Goal: Information Seeking & Learning: Learn about a topic

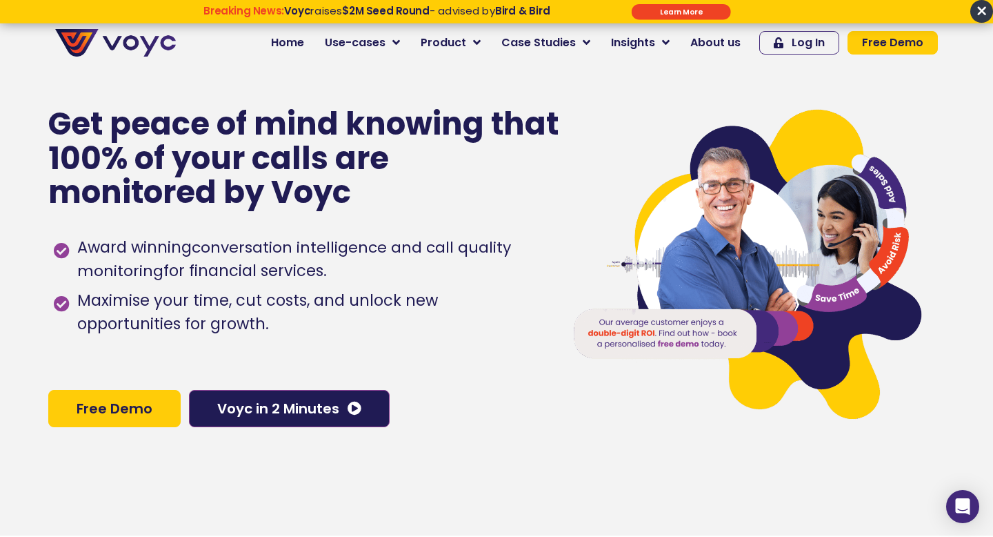
scroll to position [23, 0]
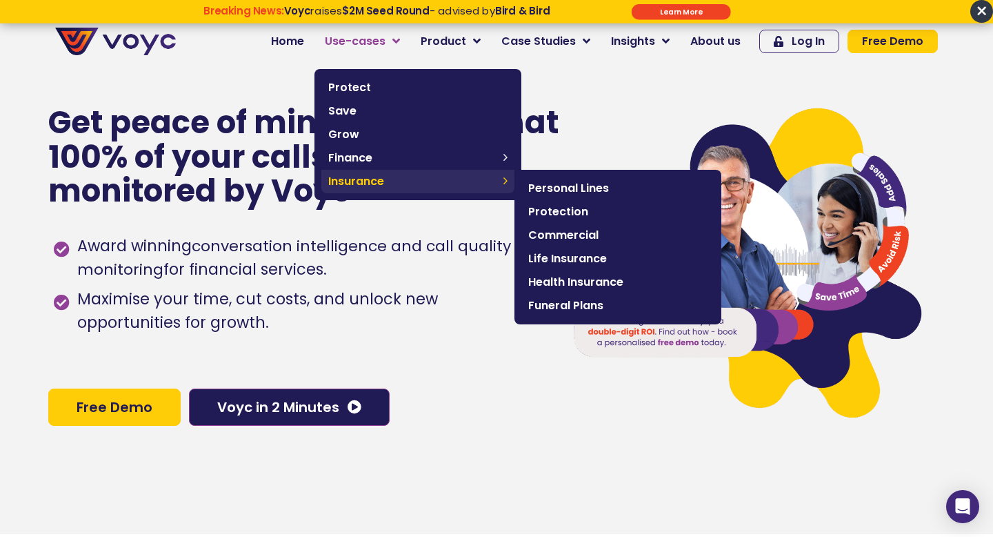
click at [454, 188] on span "Insurance" at bounding box center [412, 181] width 168 height 17
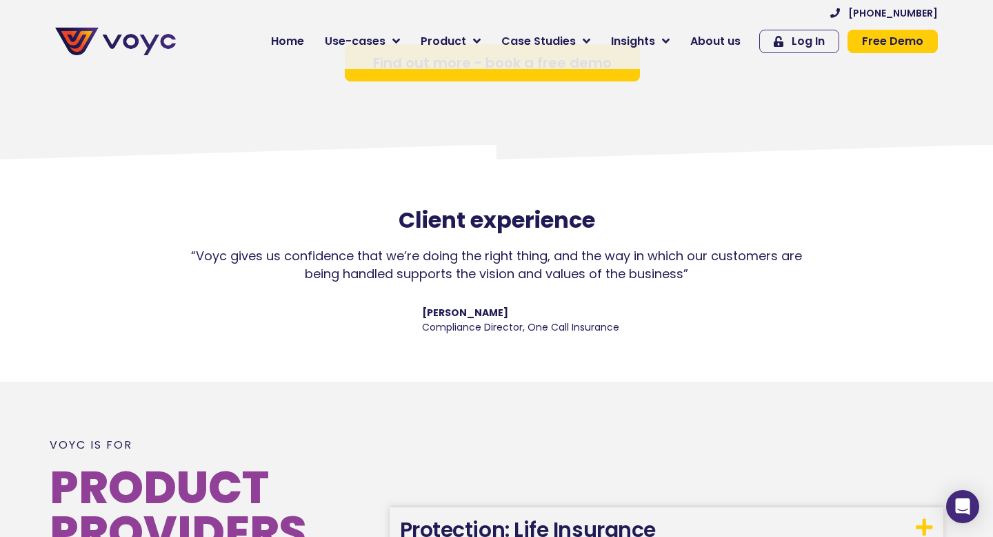
scroll to position [1181, 0]
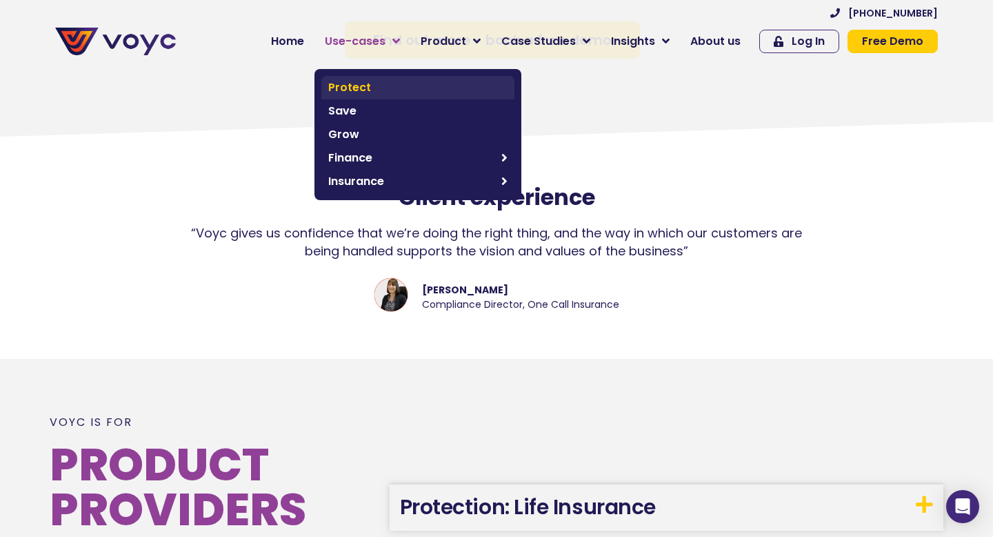
click at [355, 90] on span "Protect" at bounding box center [417, 87] width 179 height 17
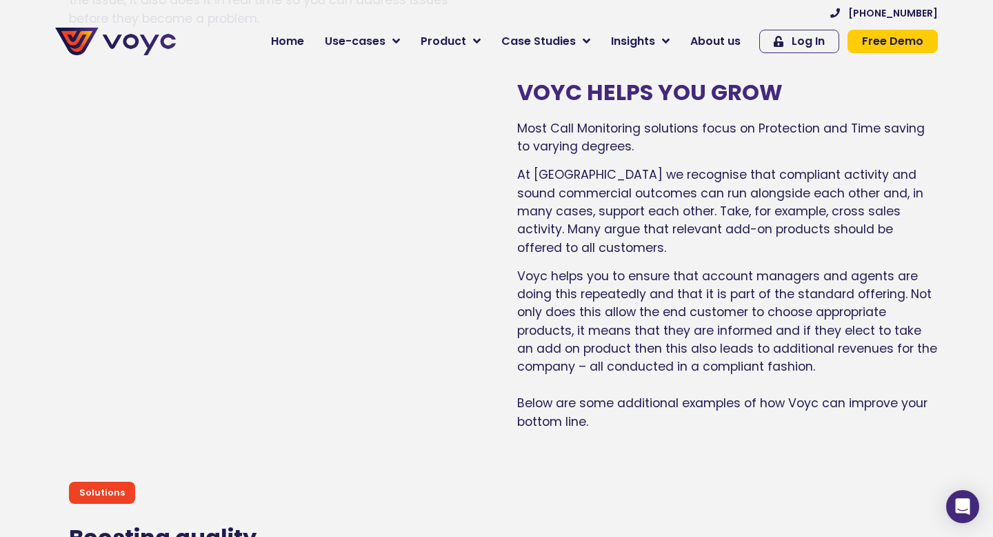
scroll to position [5170, 0]
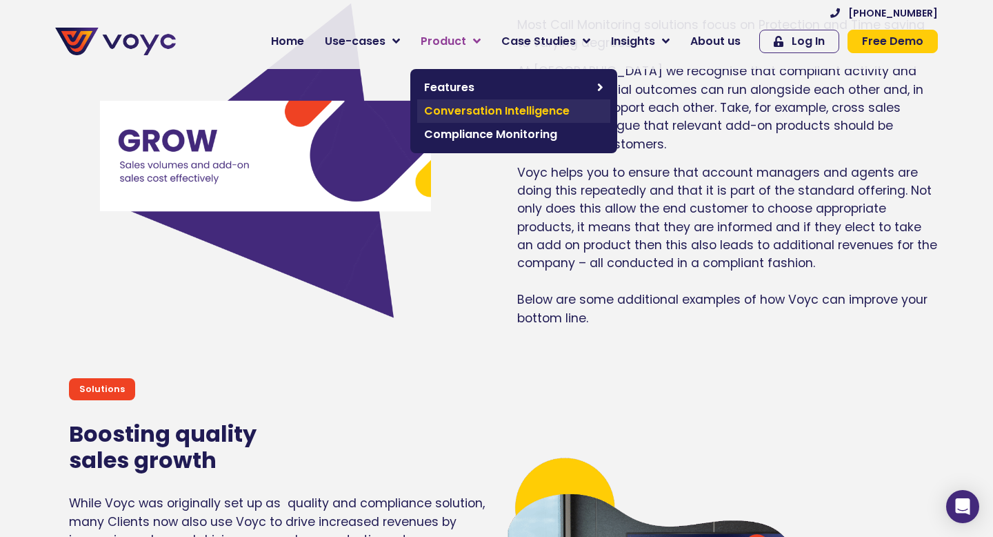
click at [469, 110] on span "Conversation Intelligence" at bounding box center [513, 111] width 179 height 17
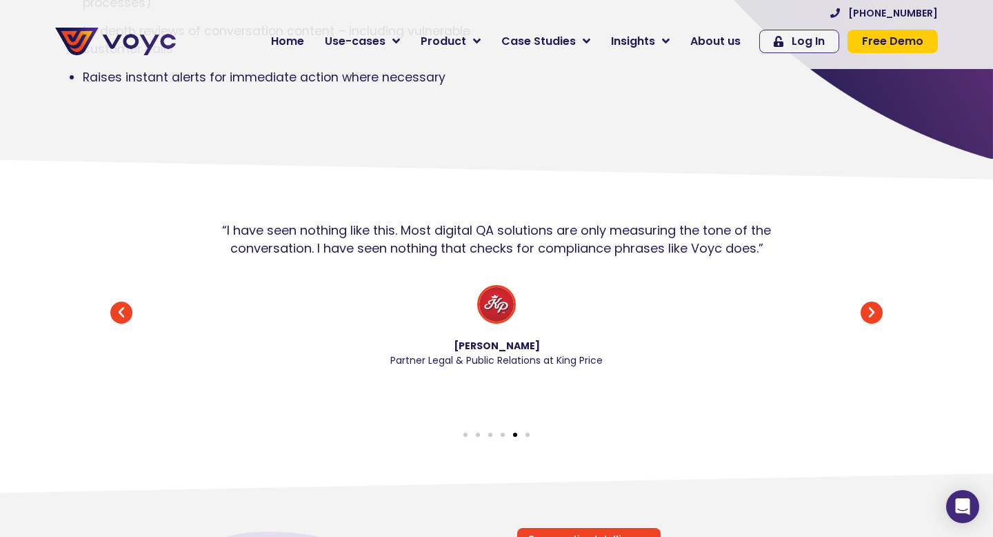
scroll to position [34, 0]
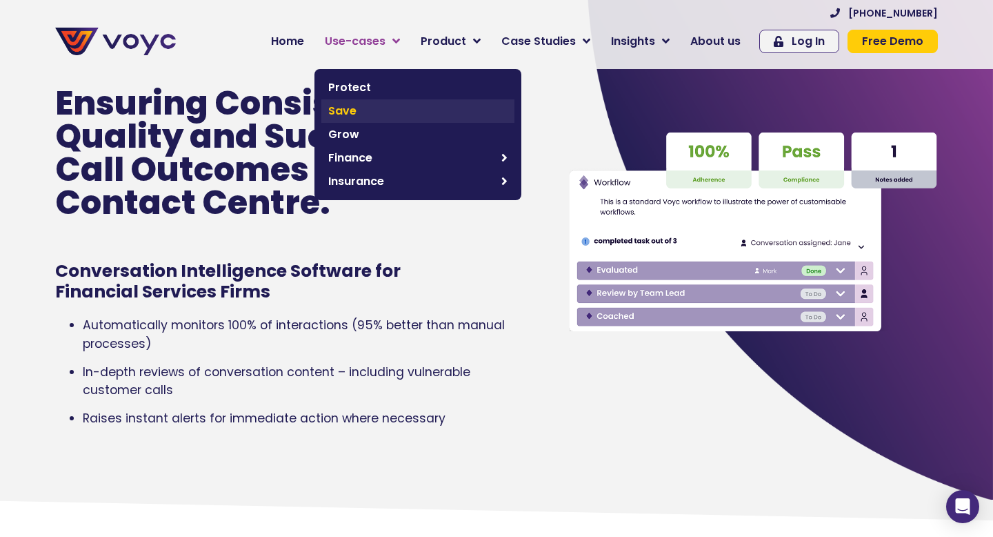
drag, startPoint x: 379, startPoint y: 182, endPoint x: 353, endPoint y: 110, distance: 76.4
click at [379, 182] on span "Insurance" at bounding box center [411, 181] width 166 height 17
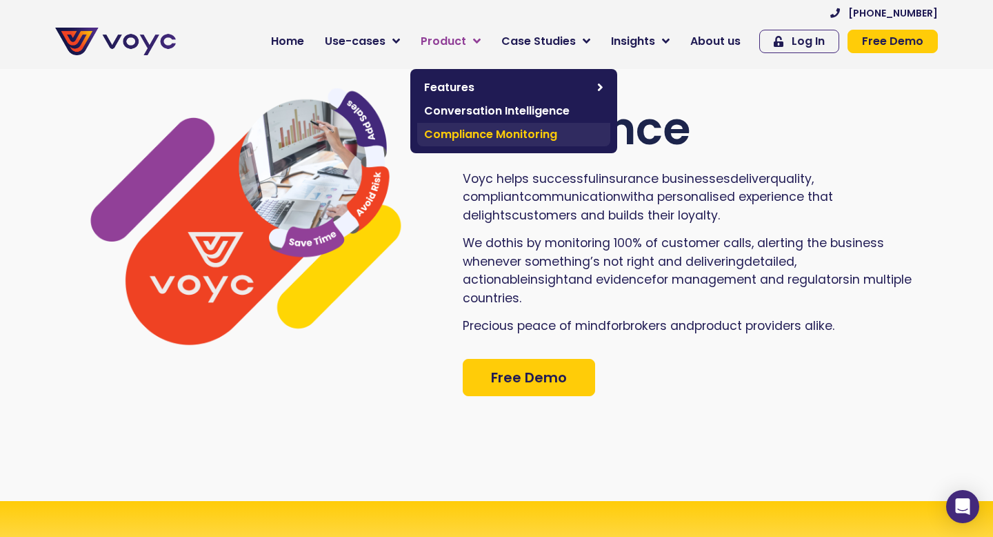
click at [475, 132] on span "Compliance Monitoring" at bounding box center [513, 134] width 179 height 17
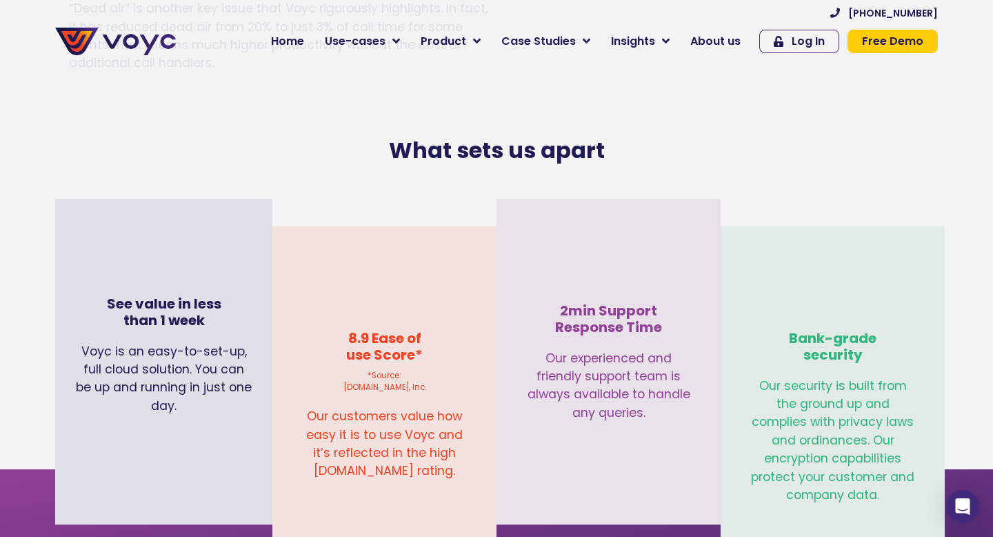
scroll to position [3667, 0]
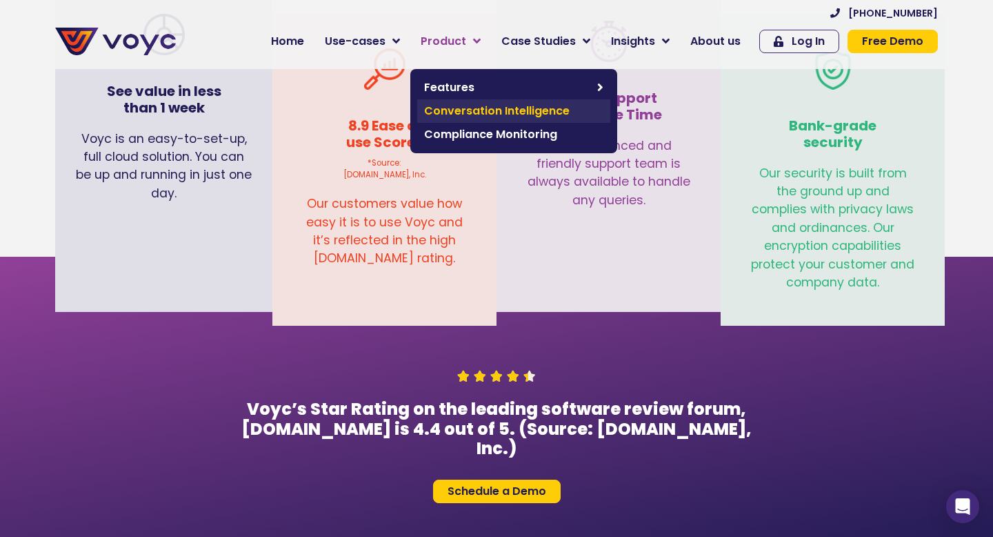
click at [463, 106] on span "Conversation Intelligence" at bounding box center [513, 111] width 179 height 17
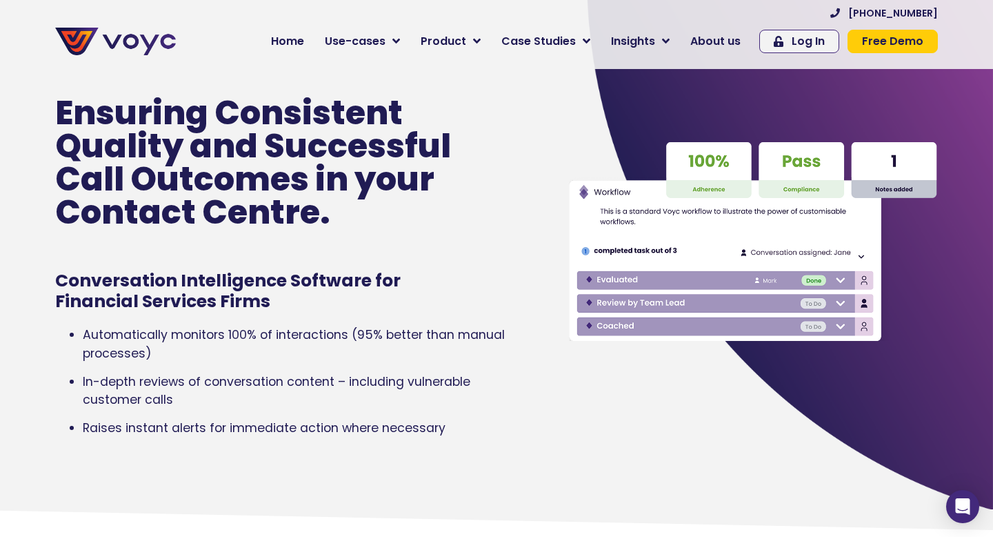
scroll to position [26, 0]
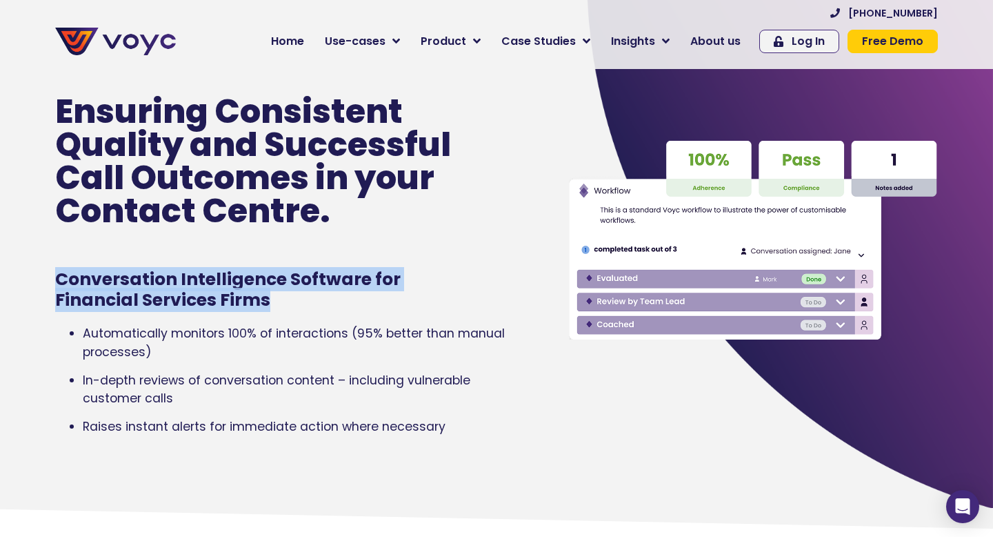
drag, startPoint x: 288, startPoint y: 301, endPoint x: 28, endPoint y: 275, distance: 261.2
click at [28, 275] on section "Ensuring Consistent Quality and Successful Call Outcomes in your Contact Centre…" at bounding box center [496, 240] width 993 height 537
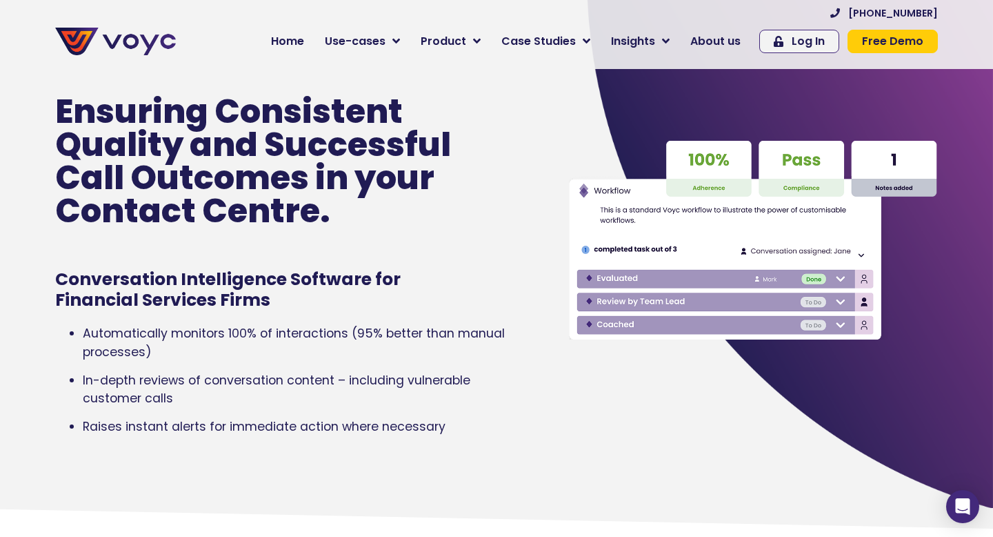
click at [47, 279] on section "Ensuring Consistent Quality and Successful Call Outcomes in your Contact Centre…" at bounding box center [496, 240] width 993 height 537
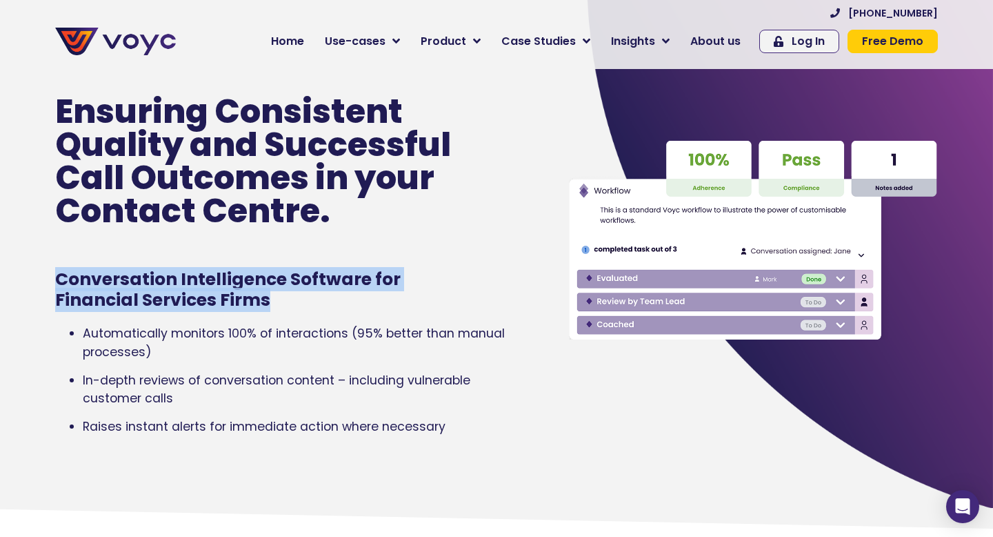
drag, startPoint x: 47, startPoint y: 279, endPoint x: 343, endPoint y: 308, distance: 298.0
click at [343, 308] on section "Ensuring Consistent Quality and Successful Call Outcomes in your Contact Centre…" at bounding box center [496, 240] width 993 height 537
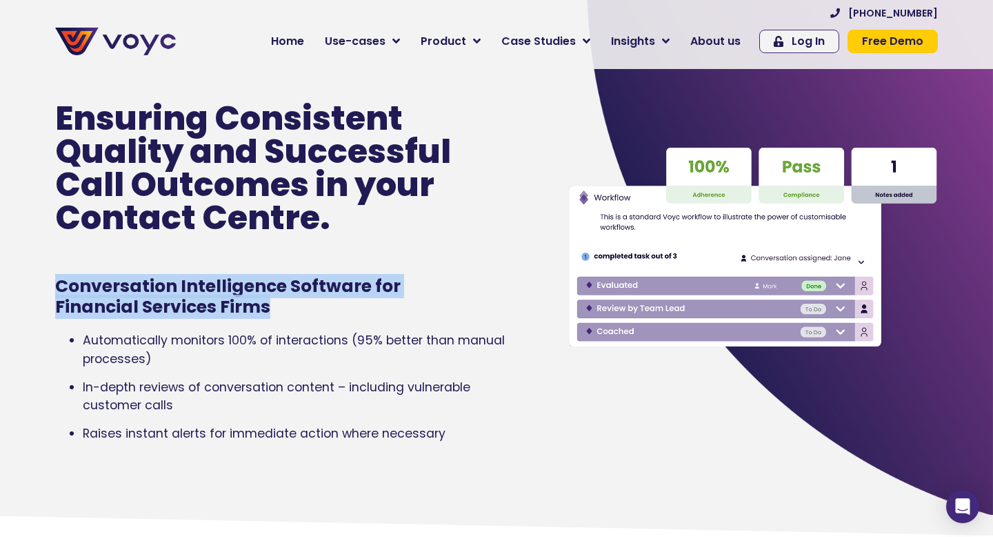
scroll to position [0, 0]
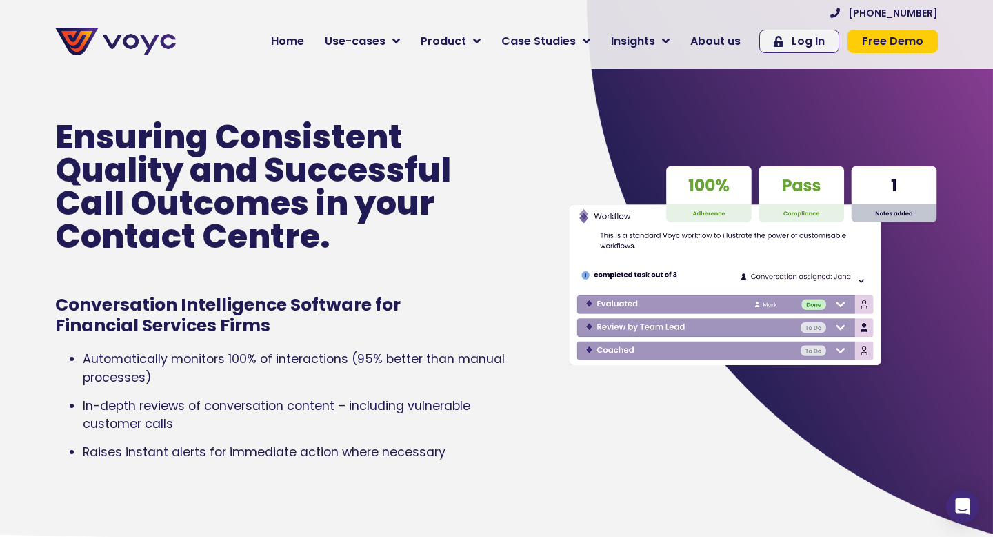
click at [222, 364] on span "Automatically monitors 100% of interactions (95% better than manual processes)" at bounding box center [294, 367] width 422 height 34
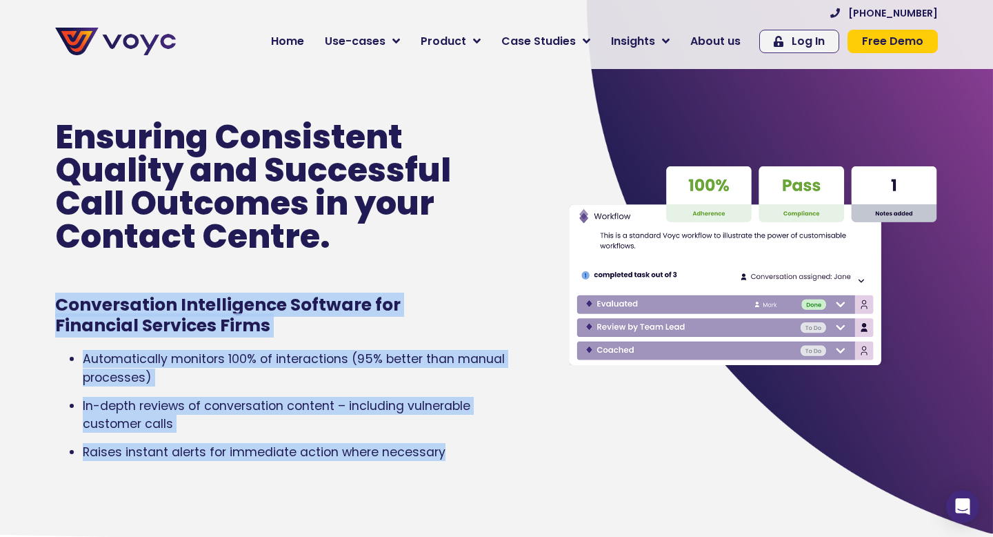
drag, startPoint x: 25, startPoint y: 299, endPoint x: 501, endPoint y: 477, distance: 507.8
click at [501, 477] on section "Ensuring Consistent Quality and Successful Call Outcomes in your Contact Centre…" at bounding box center [496, 265] width 993 height 537
copy div "Conversation Intelligence Software for Financial Services Firms Automatically m…"
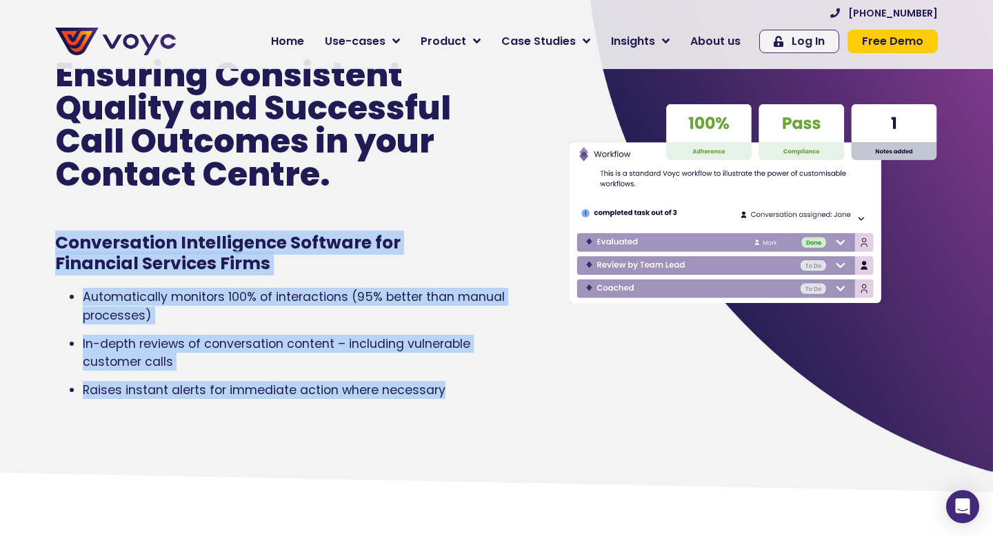
scroll to position [64, 0]
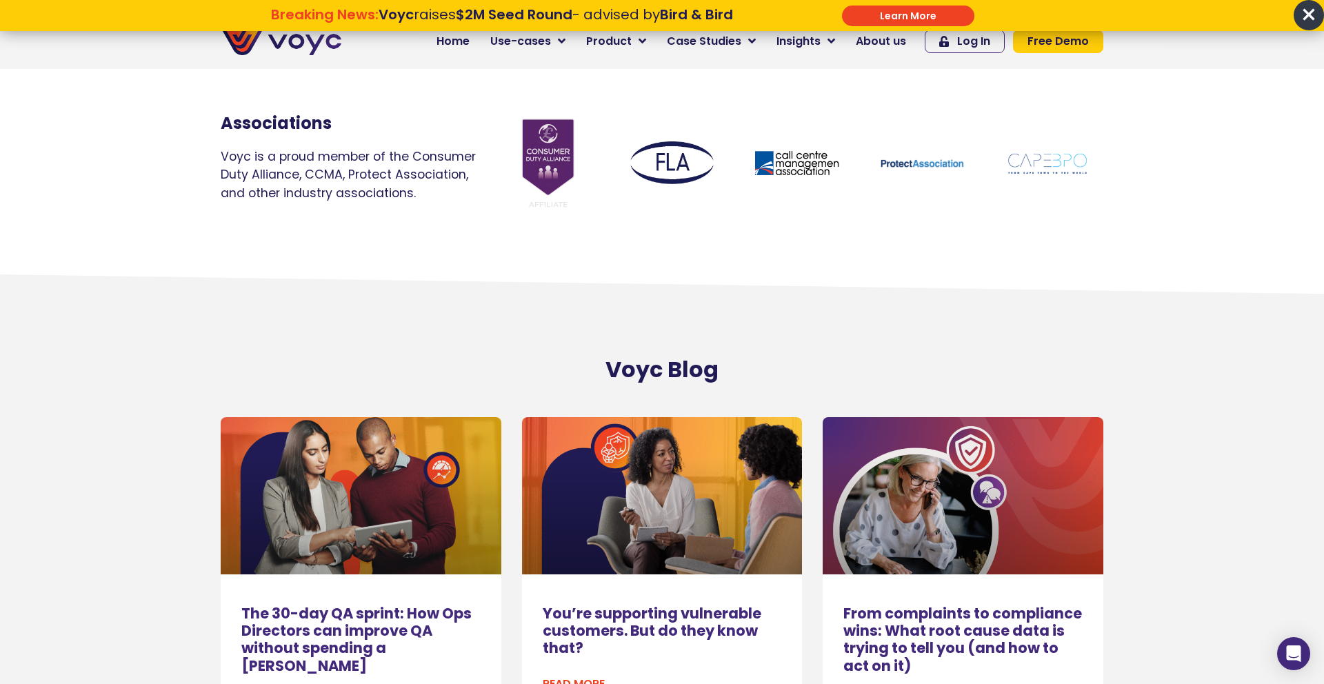
scroll to position [8859, 0]
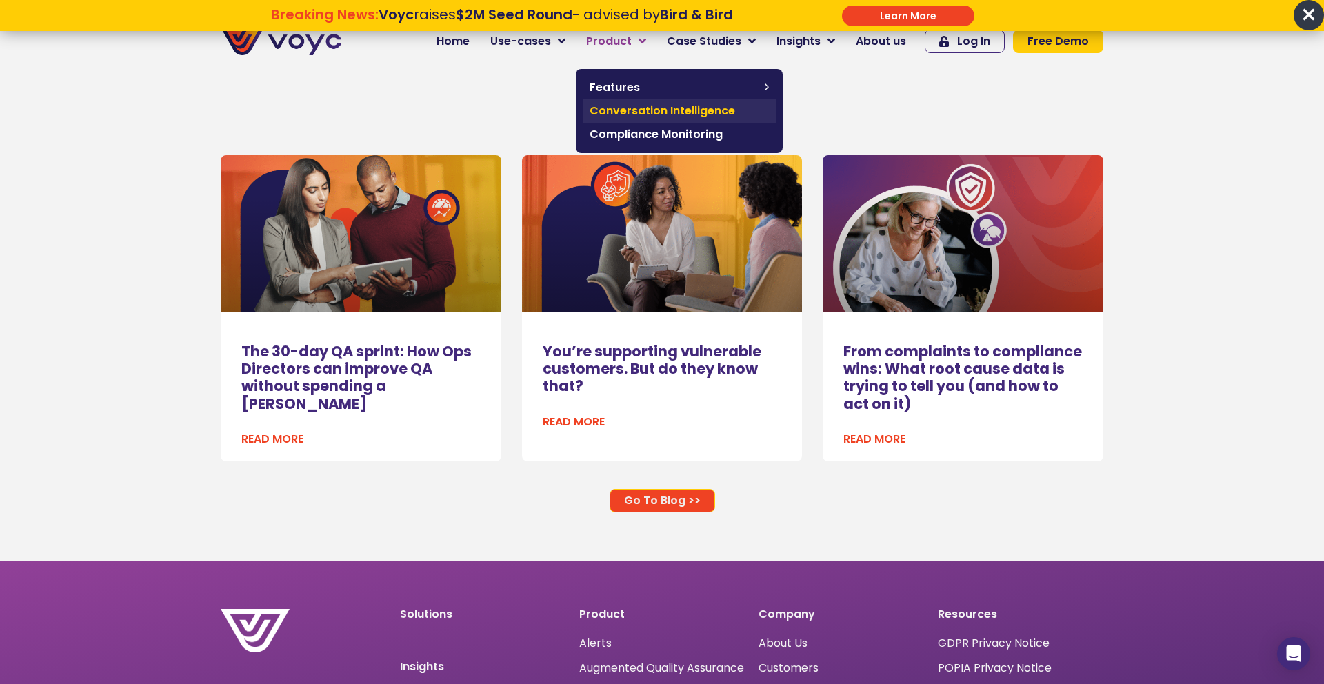
click at [670, 112] on span "Conversation Intelligence" at bounding box center [679, 111] width 179 height 17
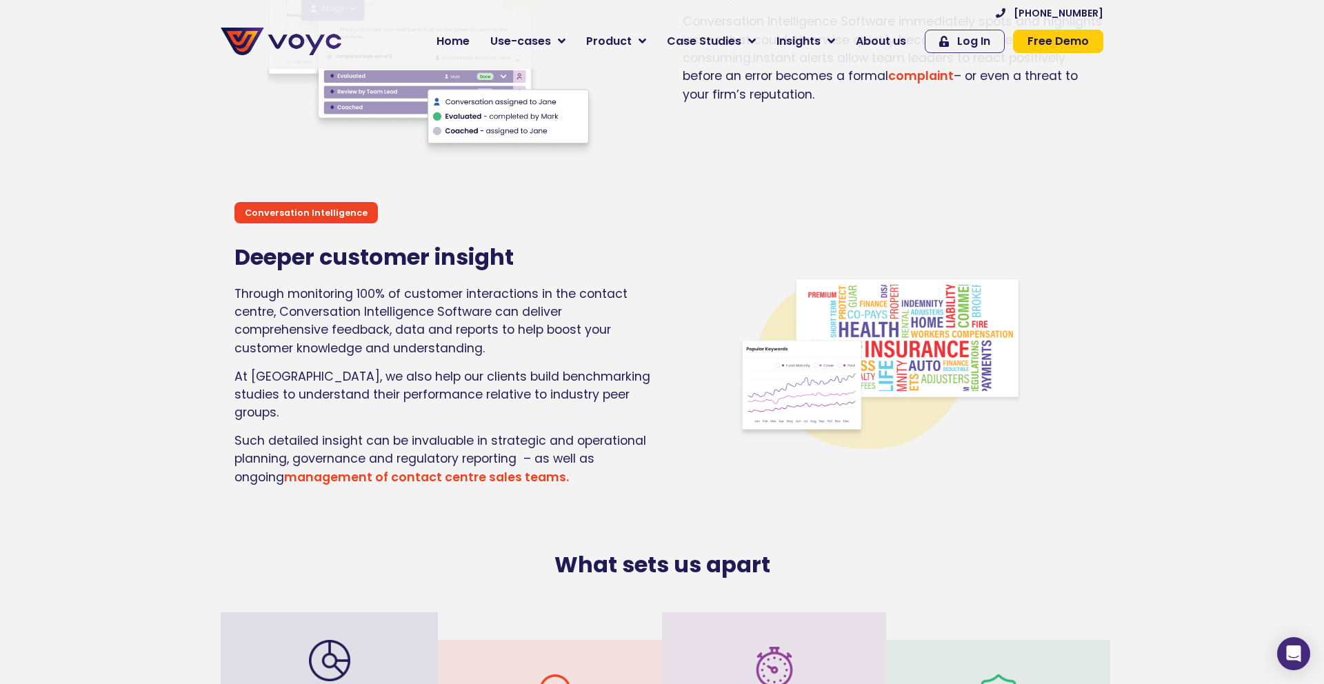
scroll to position [2894, 0]
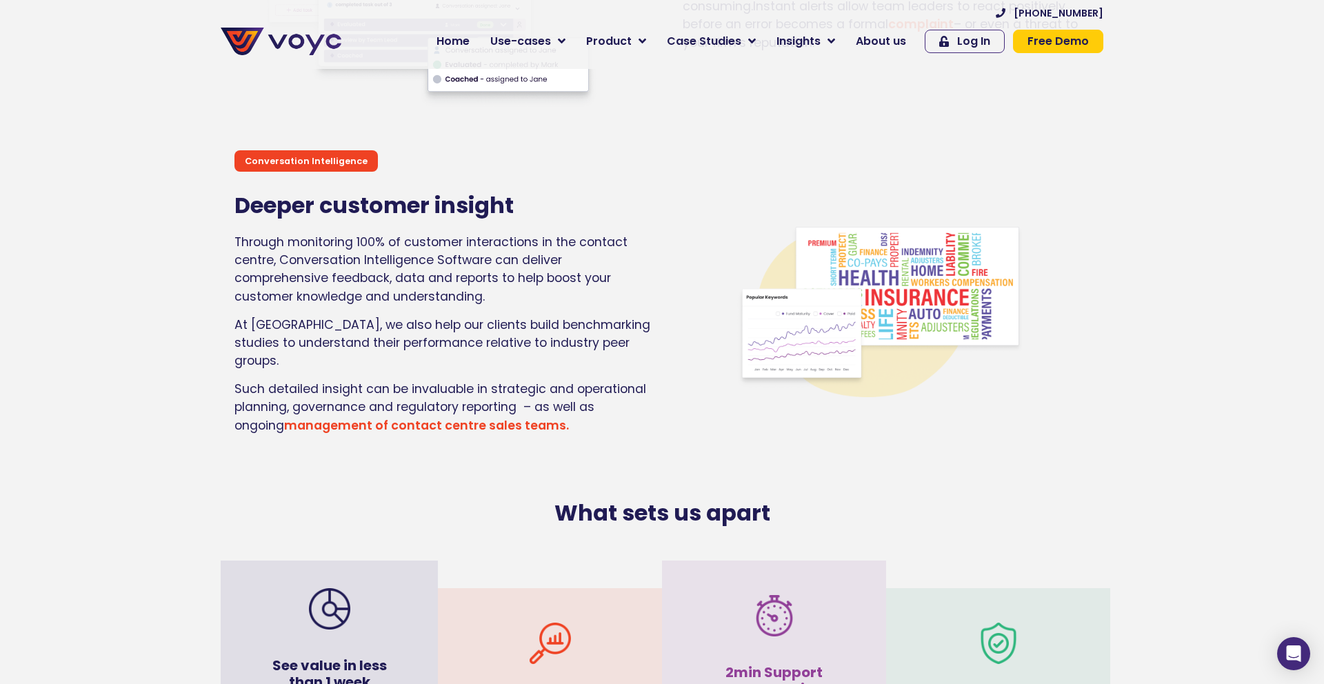
click at [230, 243] on div "Conversation Intelligence Deeper customer insight Through monitoring 100% of cu…" at bounding box center [445, 297] width 434 height 308
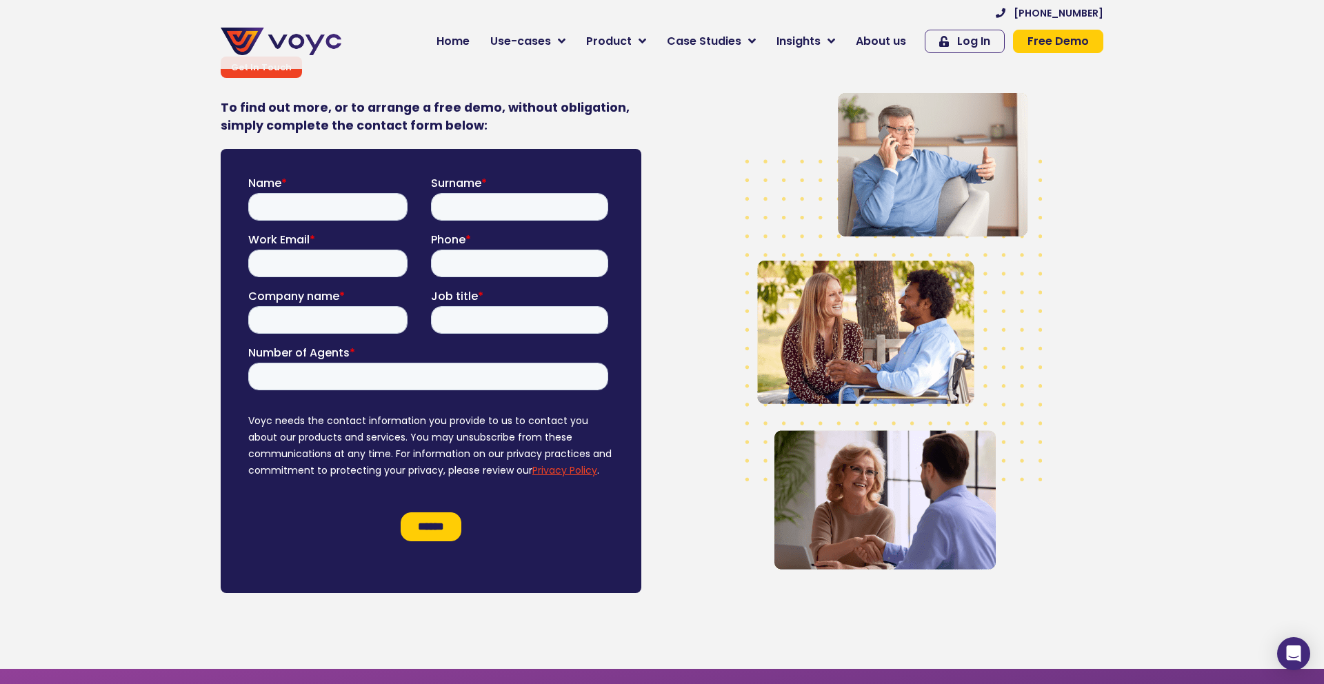
scroll to position [4068, 0]
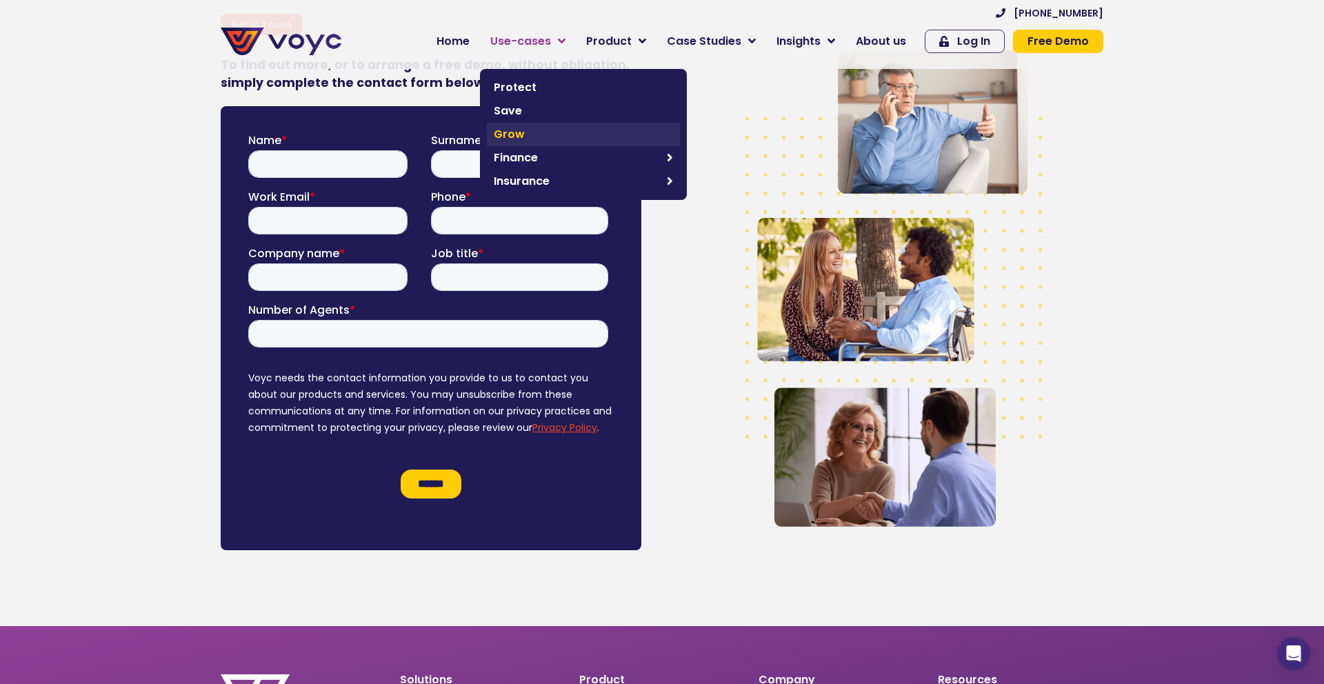
click at [517, 128] on span "Grow" at bounding box center [583, 134] width 179 height 17
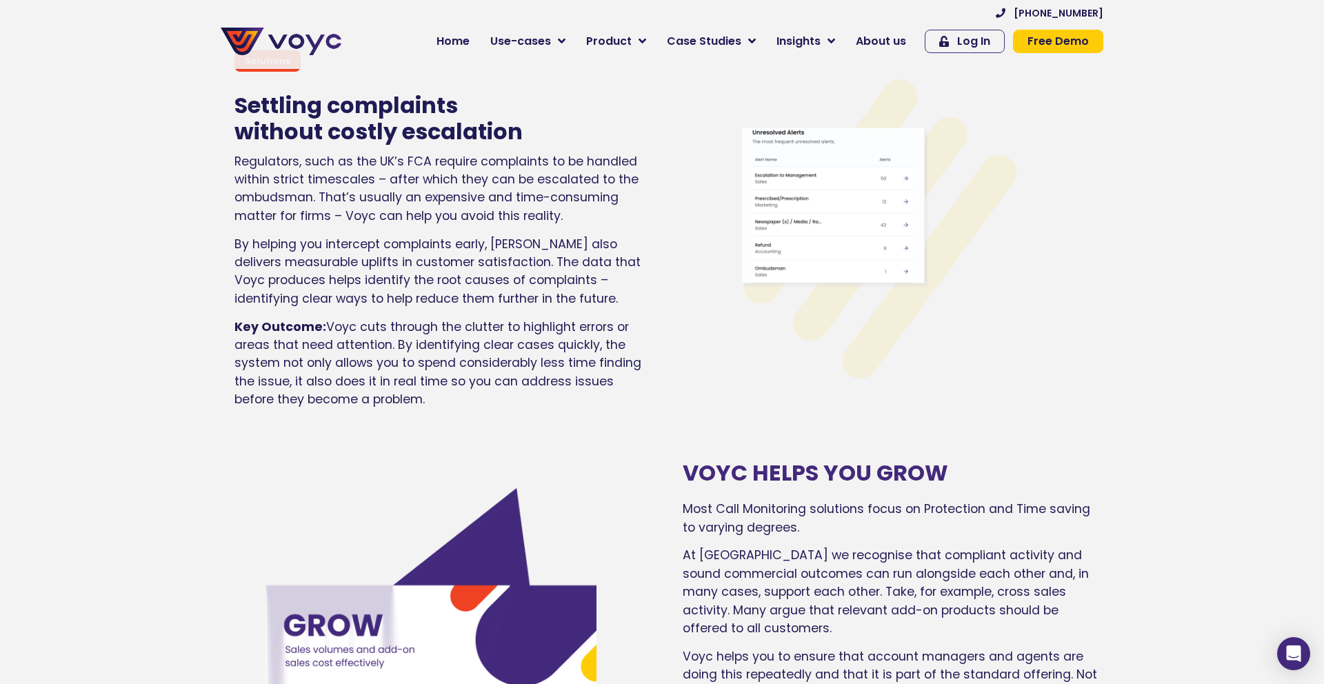
scroll to position [1386, 0]
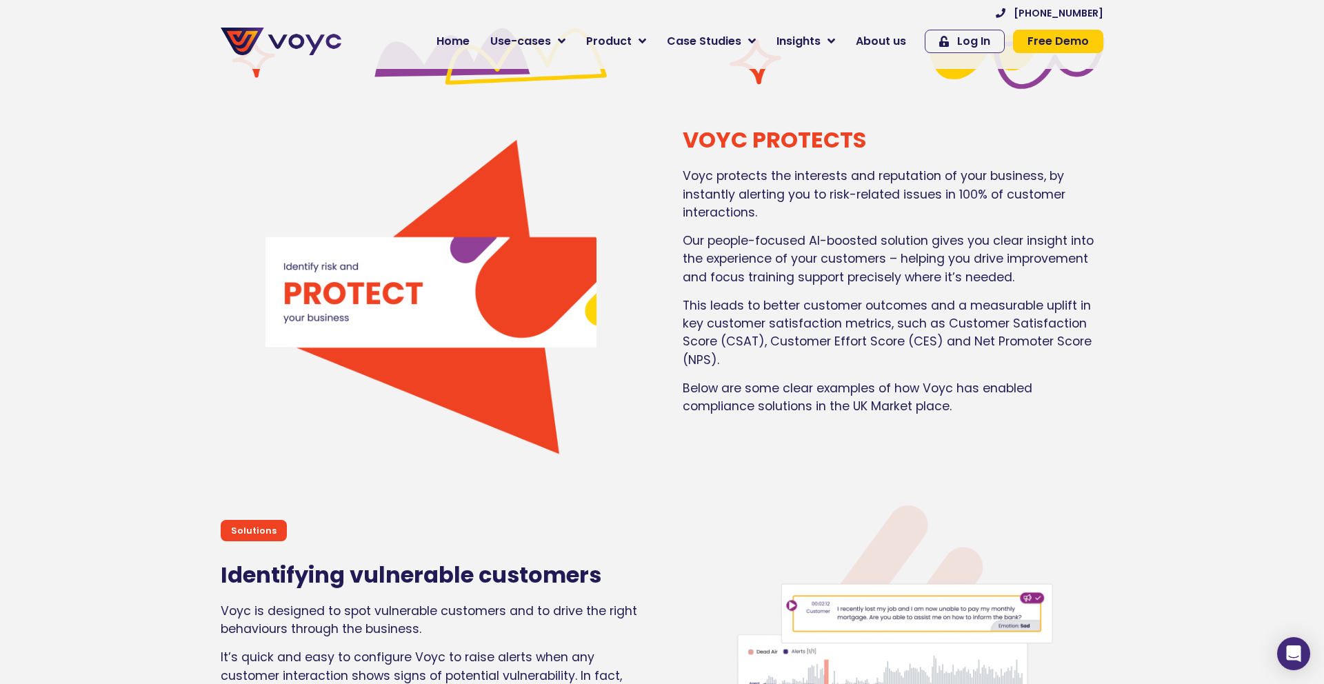
click at [746, 367] on p "This leads to better customer outcomes and a measurable uplift in key customer …" at bounding box center [893, 333] width 421 height 73
click at [746, 363] on p "This leads to better customer outcomes and a measurable uplift in key customer …" at bounding box center [893, 333] width 421 height 73
click at [743, 257] on p "Our people-focused AI-boosted solution gives you clear insight into the experie…" at bounding box center [893, 259] width 421 height 54
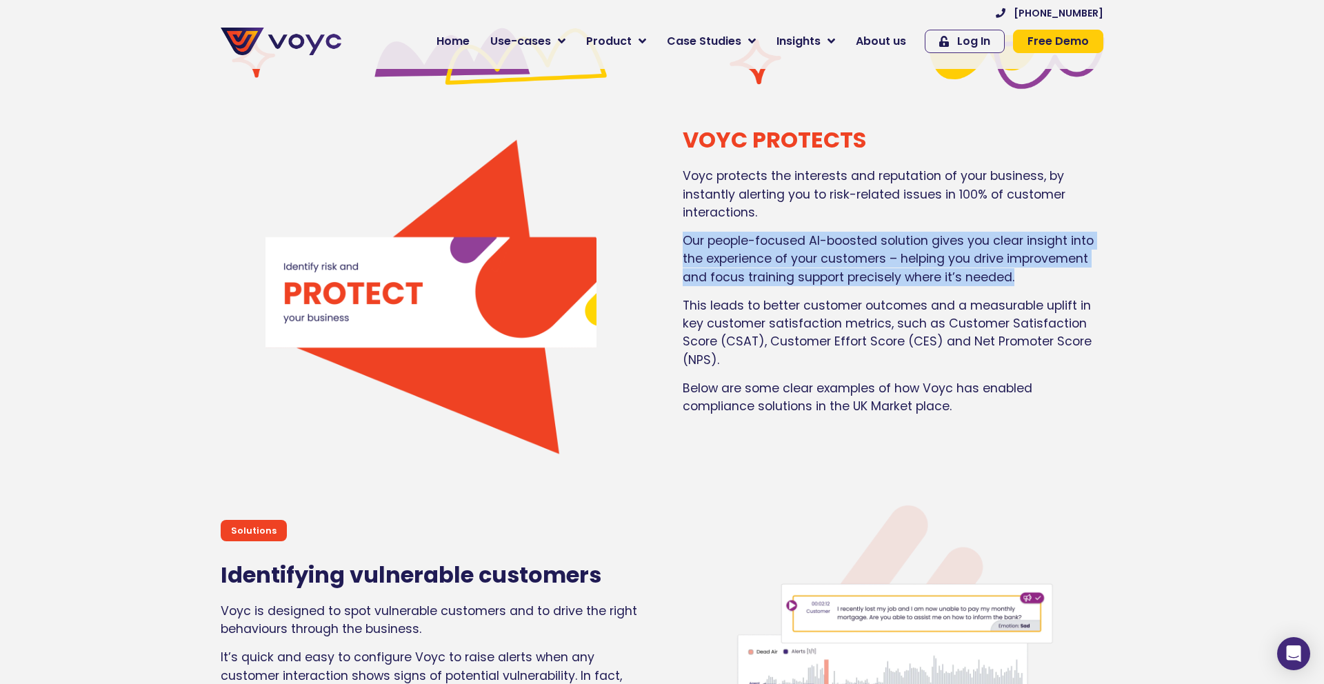
drag, startPoint x: 679, startPoint y: 233, endPoint x: 1049, endPoint y: 279, distance: 372.5
click at [1049, 279] on div "VOYC PROTECTS Voyc protects the interests and reputation of your business, by i…" at bounding box center [893, 292] width 434 height 345
click at [813, 232] on p "Our people-focused AI-boosted solution gives you clear insight into the experie…" at bounding box center [893, 259] width 421 height 54
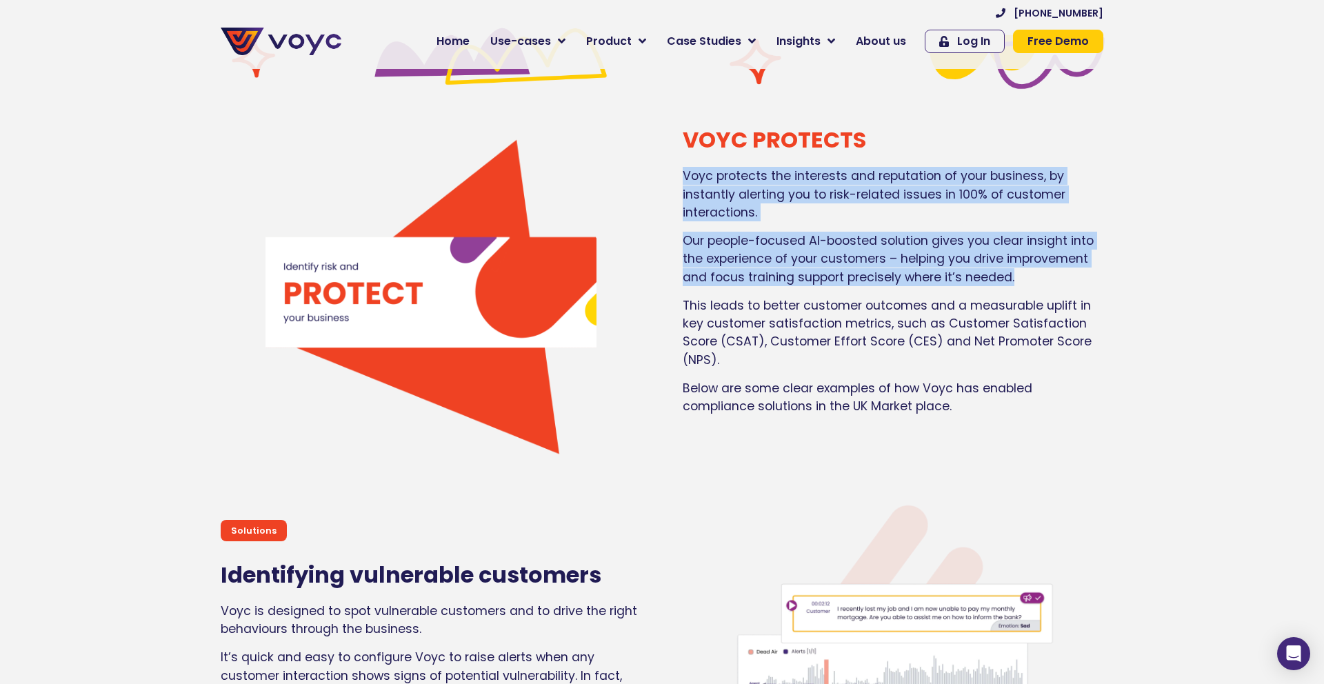
drag, startPoint x: 667, startPoint y: 171, endPoint x: 1018, endPoint y: 277, distance: 366.7
click at [1018, 277] on div "VOYC PROTECTS Voyc protects the interests and reputation of your business, by i…" at bounding box center [886, 292] width 448 height 345
copy div "Voyc protects the interests and reputation of your business, by instantly alert…"
